Goal: Task Accomplishment & Management: Manage account settings

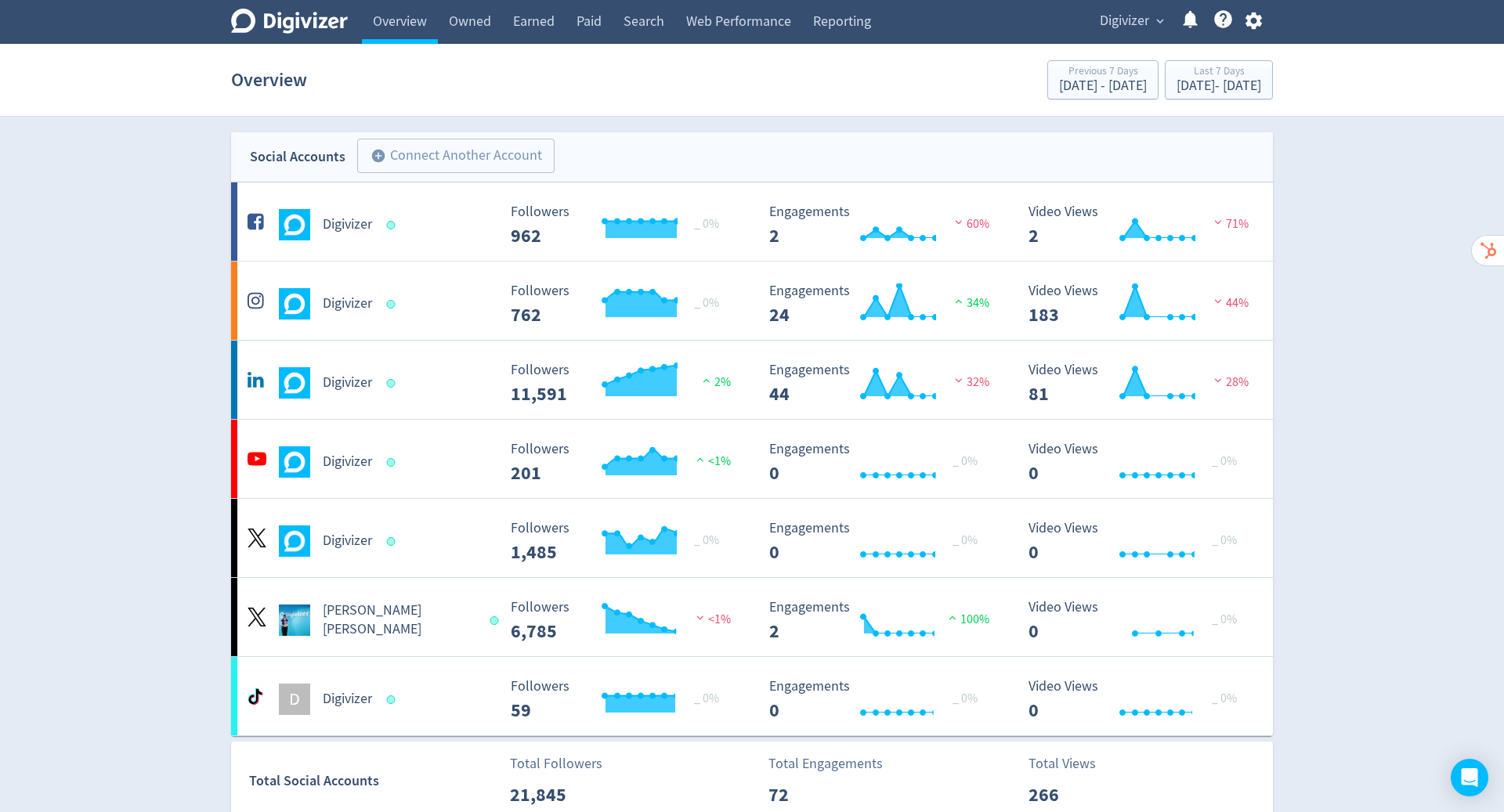
click at [1250, 18] on icon "button" at bounding box center [1253, 21] width 21 height 21
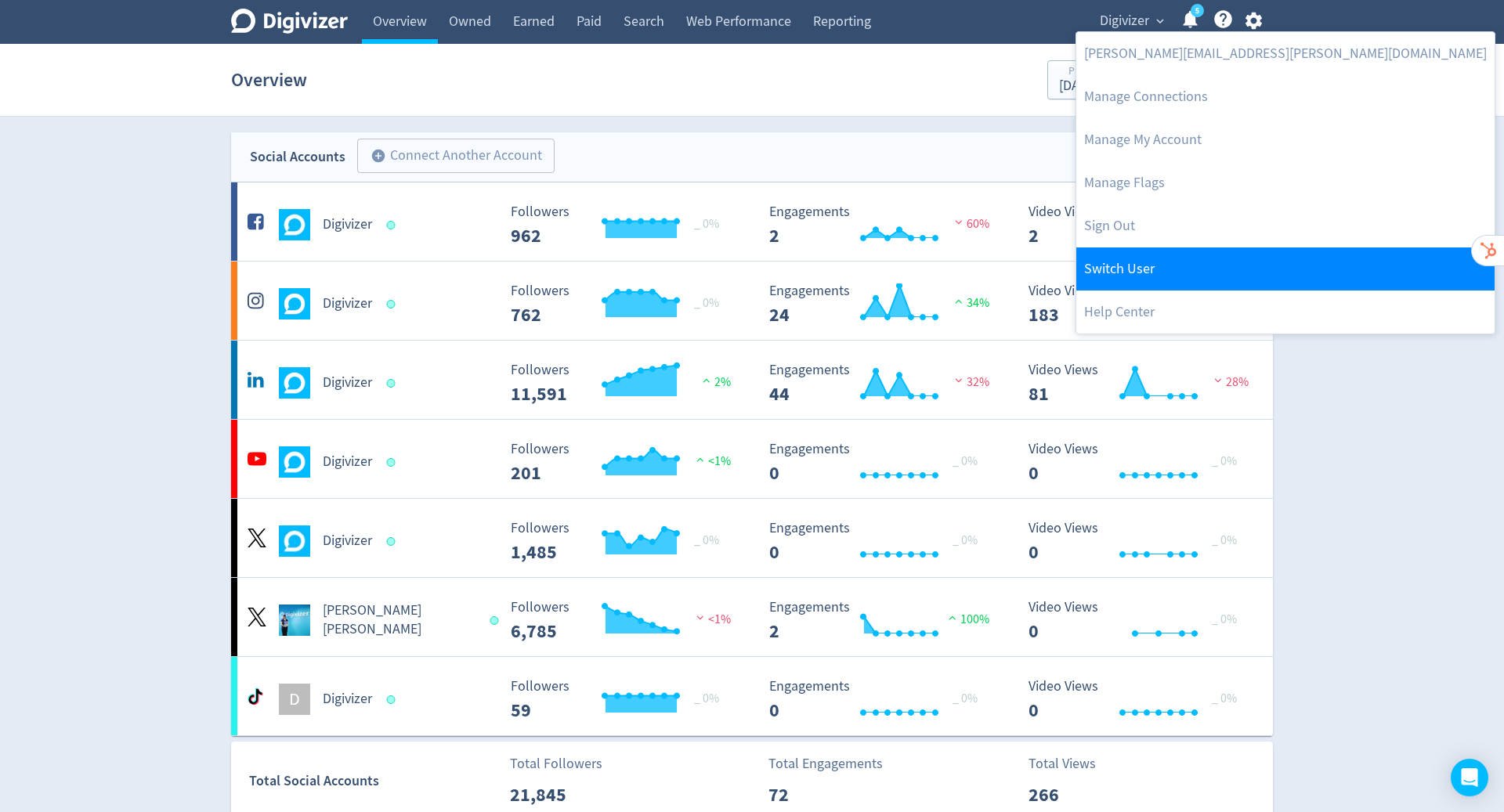
click at [1180, 264] on link "Switch User" at bounding box center [1285, 268] width 418 height 43
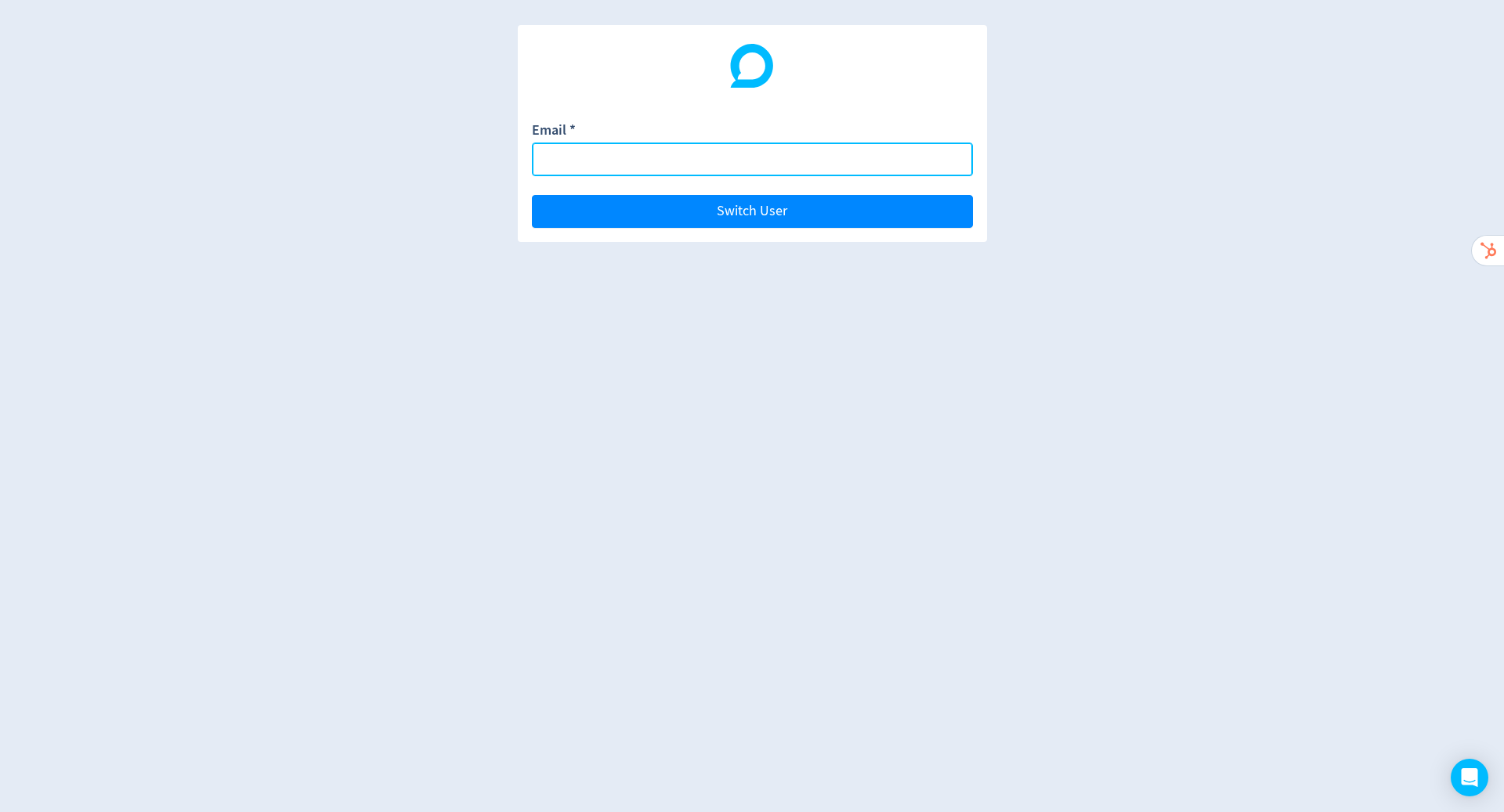
click at [716, 159] on input "Email *" at bounding box center [752, 159] width 441 height 34
paste input "[EMAIL_ADDRESS][DOMAIN_NAME]"
type input "[EMAIL_ADDRESS][DOMAIN_NAME]"
click at [531, 195] on button "Switch User" at bounding box center [752, 211] width 441 height 33
